Goal: Information Seeking & Learning: Learn about a topic

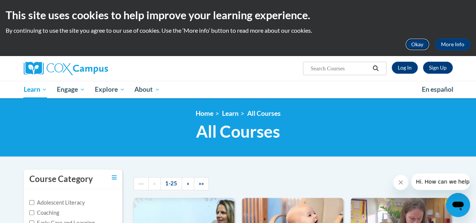
click at [418, 43] on button "Okay" at bounding box center [417, 44] width 24 height 12
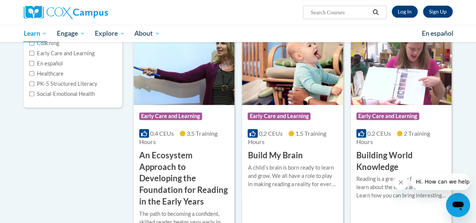
scroll to position [117, 0]
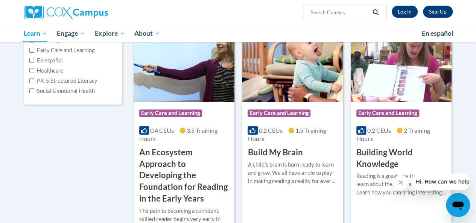
click at [188, 75] on img at bounding box center [184, 63] width 101 height 77
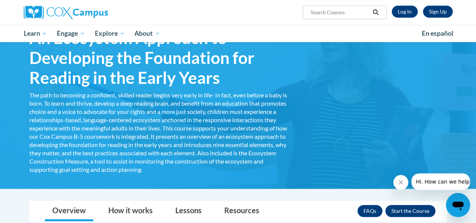
scroll to position [54, 0]
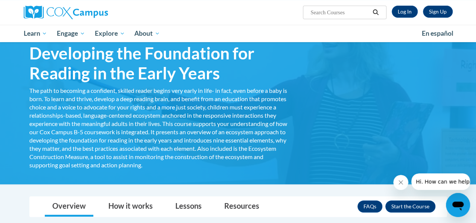
click at [400, 188] on button "Close message from company" at bounding box center [400, 182] width 15 height 15
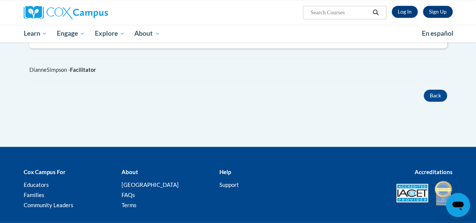
scroll to position [623, 0]
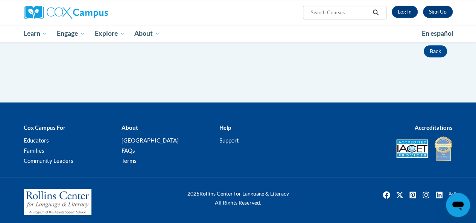
click at [454, 144] on link at bounding box center [446, 147] width 24 height 7
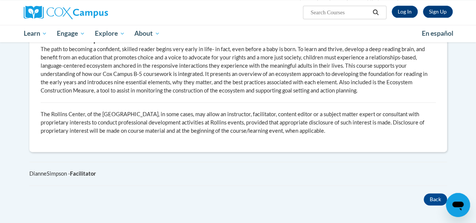
scroll to position [474, 0]
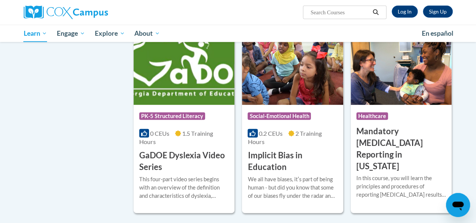
scroll to position [988, 0]
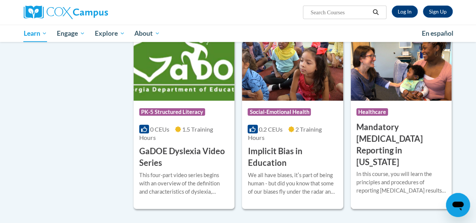
click at [427, 125] on h3 "Mandatory Audiology Reporting in Georgia" at bounding box center [401, 145] width 90 height 46
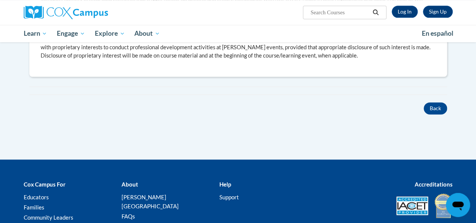
scroll to position [439, 0]
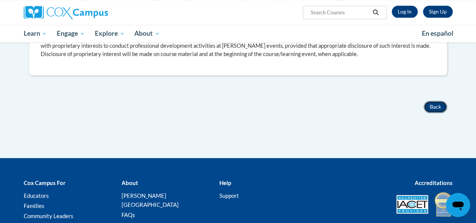
click at [436, 101] on button "Back" at bounding box center [435, 107] width 23 height 12
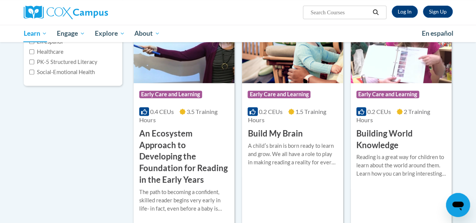
scroll to position [132, 0]
